Goal: Task Accomplishment & Management: Complete application form

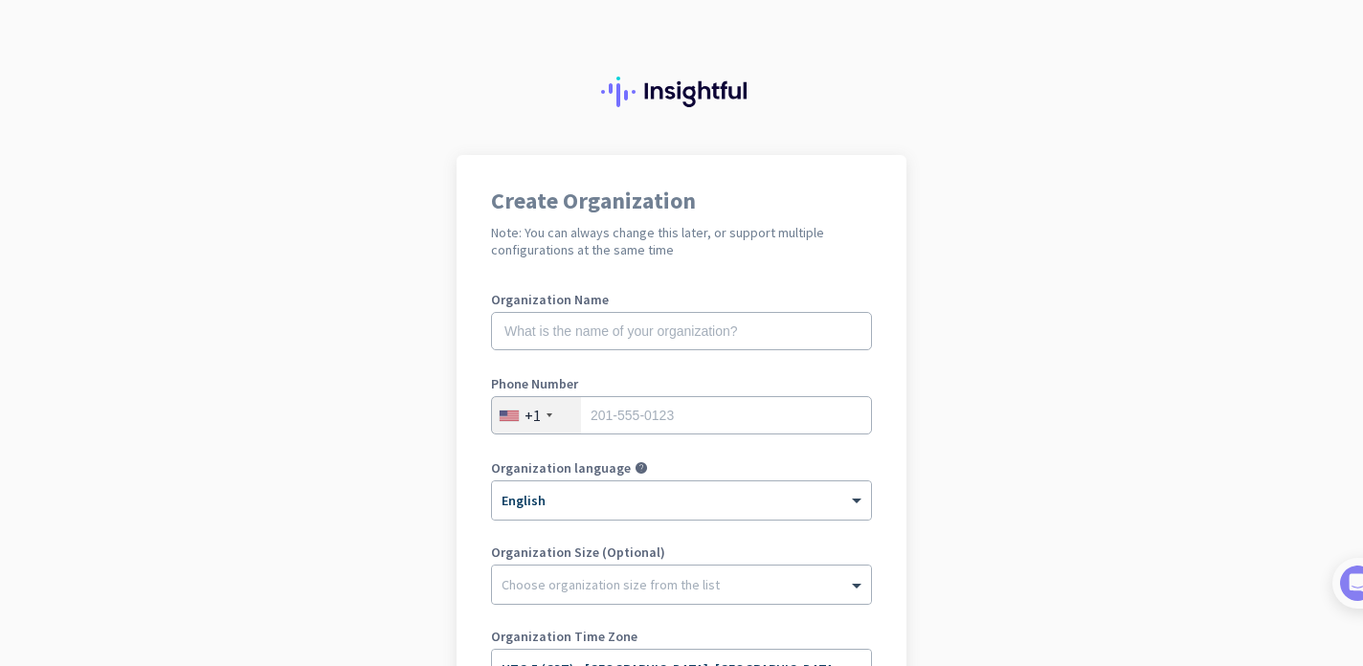
click at [697, 195] on h1 "Create Organization" at bounding box center [681, 201] width 381 height 23
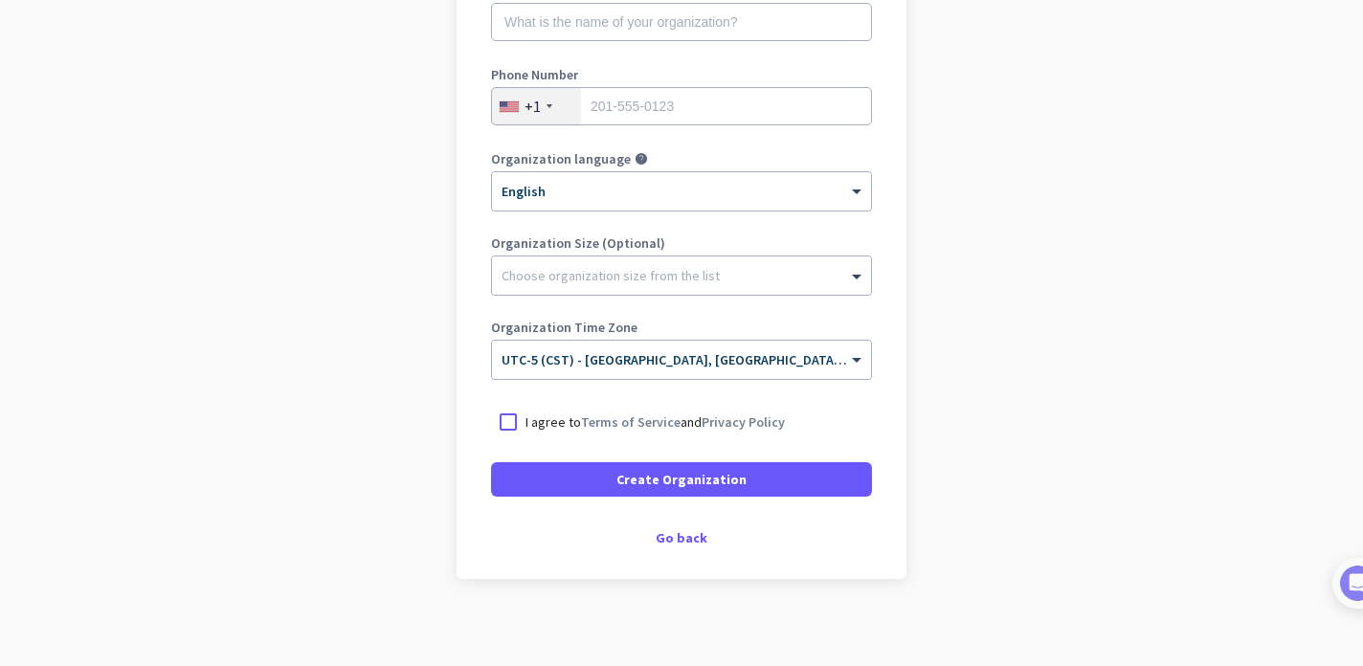
scroll to position [318, 0]
